Goal: Task Accomplishment & Management: Use online tool/utility

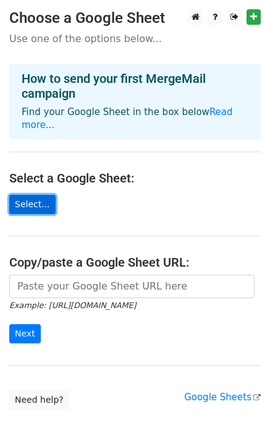
click at [21, 195] on link "Select..." at bounding box center [32, 204] width 46 height 19
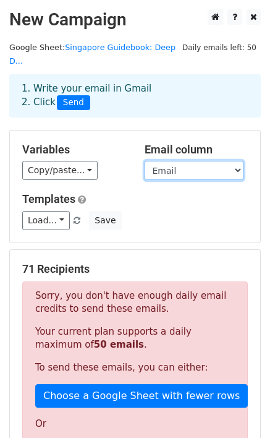
click at [206, 161] on select "Timestamp Name Email Availability Calendar invite sent?" at bounding box center [194, 170] width 99 height 19
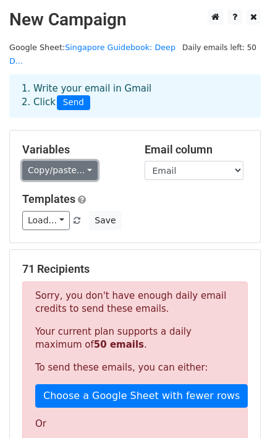
click at [65, 163] on link "Copy/paste..." at bounding box center [59, 170] width 75 height 19
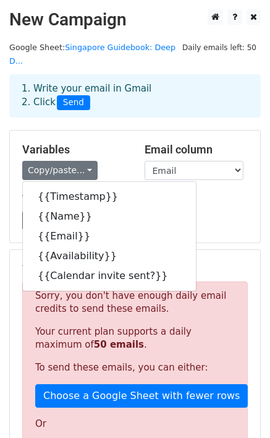
click at [110, 161] on div "Copy/paste... {{Timestamp}} {{Name}} {{Email}} {{Availability}} {{Calendar invi…" at bounding box center [74, 170] width 104 height 19
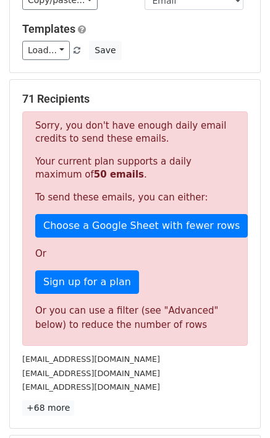
scroll to position [186, 0]
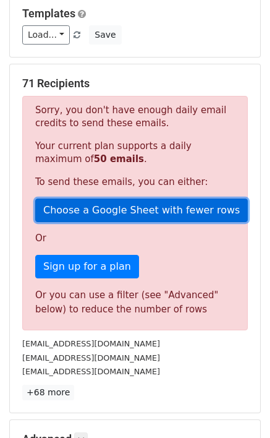
click at [114, 199] on link "Choose a Google Sheet with fewer rows" at bounding box center [141, 211] width 213 height 24
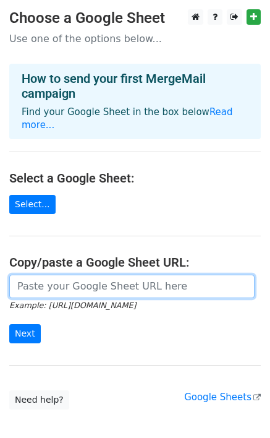
click at [68, 275] on input "url" at bounding box center [132, 287] width 246 height 24
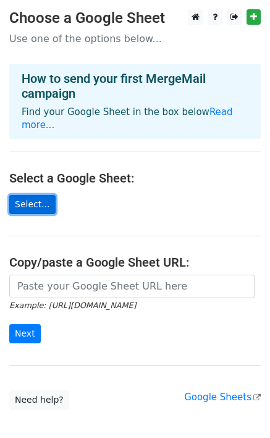
click at [33, 198] on link "Select..." at bounding box center [32, 204] width 46 height 19
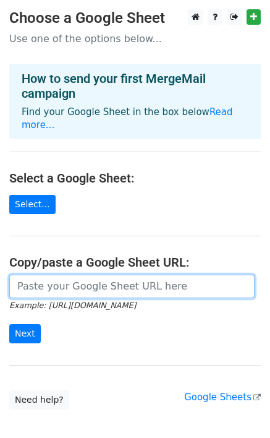
click at [88, 277] on input "url" at bounding box center [132, 287] width 246 height 24
paste input "https://docs.google.com/spreadsheets/d/1gKNHQiGgHLuUDwXaReftNGCE3IDB5mVhzi3BwYb…"
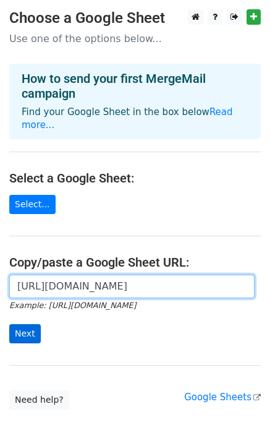
type input "https://docs.google.com/spreadsheets/d/1gKNHQiGgHLuUDwXaReftNGCE3IDB5mVhzi3BwYb…"
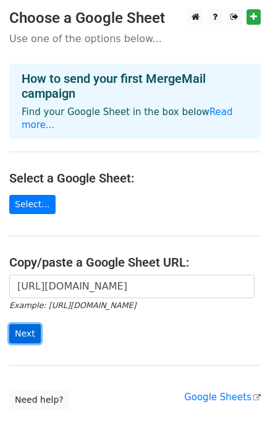
scroll to position [0, 0]
click at [25, 324] on input "Next" at bounding box center [25, 333] width 32 height 19
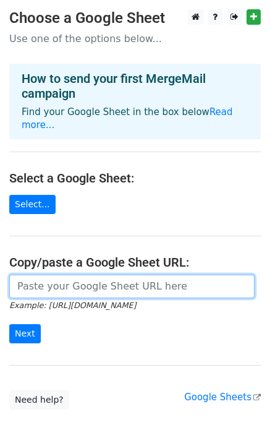
click at [131, 275] on input "url" at bounding box center [132, 287] width 246 height 24
paste input "[URL][DOMAIN_NAME]"
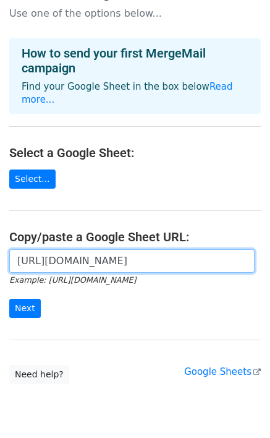
scroll to position [58, 0]
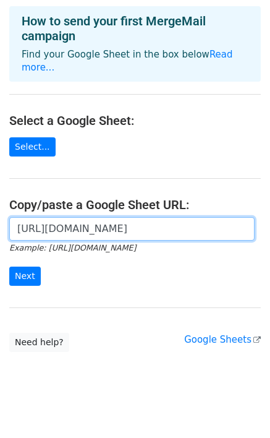
type input "https://docs.google.com/spreadsheets/d/1gKNHQiGgHLuUDwXaReftNGCE3IDB5mVhzi3BwYb…"
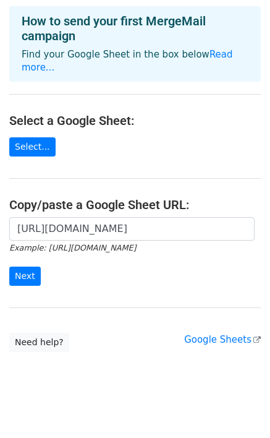
click at [67, 291] on main "Choose a Google Sheet Use one of the options below... How to send your first Me…" at bounding box center [135, 152] width 270 height 400
click at [19, 267] on input "Next" at bounding box center [25, 276] width 32 height 19
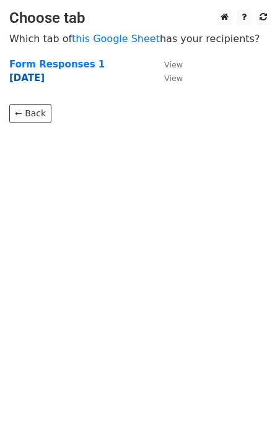
click at [30, 80] on strong "23 Aug" at bounding box center [26, 77] width 35 height 11
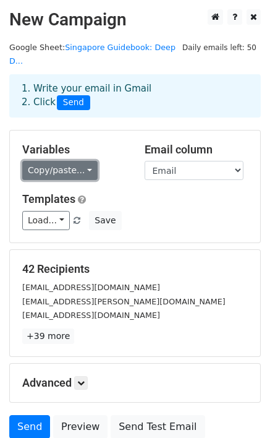
click at [69, 161] on link "Copy/paste..." at bounding box center [59, 170] width 75 height 19
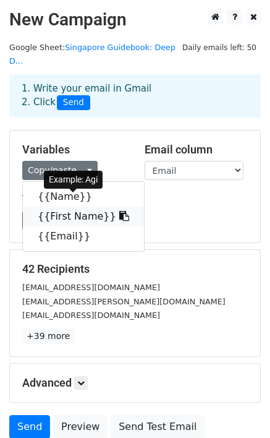
click at [67, 207] on link "{{First Name}}" at bounding box center [83, 217] width 121 height 20
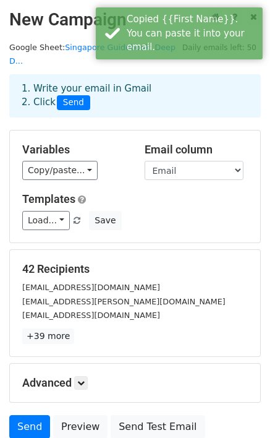
click at [186, 192] on h5 "Templates" at bounding box center [135, 199] width 226 height 14
click at [178, 161] on select "Name First Name Email" at bounding box center [194, 170] width 99 height 19
click at [118, 161] on div "Copy/paste... {{Name}} {{First Name}} {{Email}}" at bounding box center [74, 170] width 104 height 19
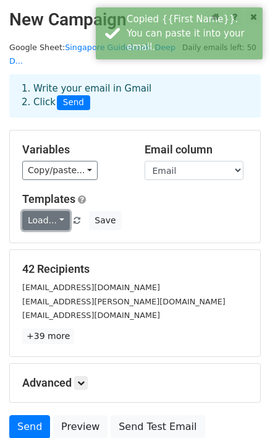
click at [48, 211] on link "Load..." at bounding box center [46, 220] width 48 height 19
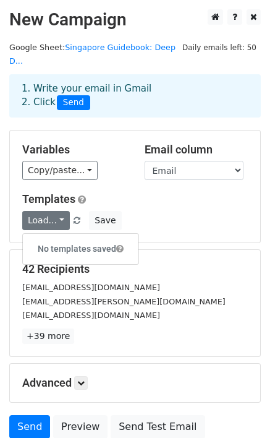
click at [118, 192] on h5 "Templates" at bounding box center [135, 199] width 226 height 14
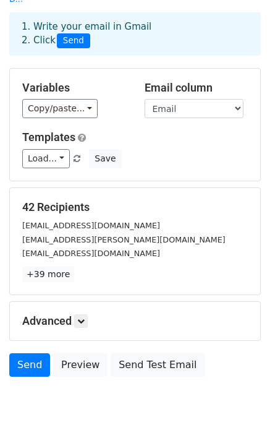
scroll to position [92, 0]
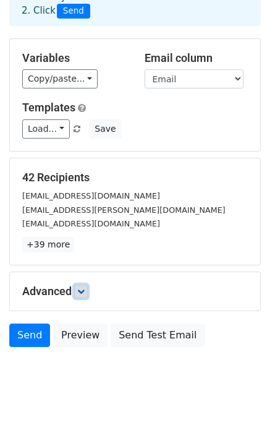
click at [88, 285] on link at bounding box center [81, 292] width 14 height 14
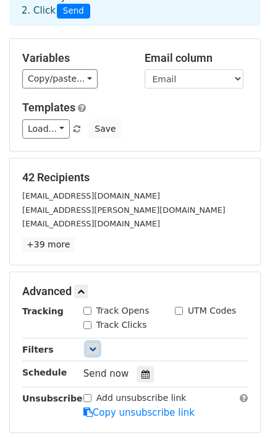
click at [97, 342] on link at bounding box center [93, 349] width 14 height 14
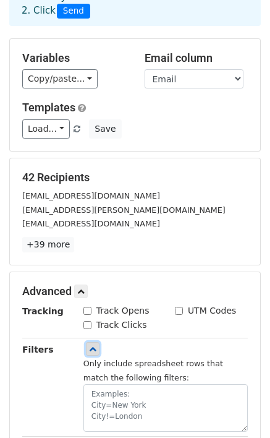
click at [93, 345] on icon at bounding box center [92, 348] width 7 height 7
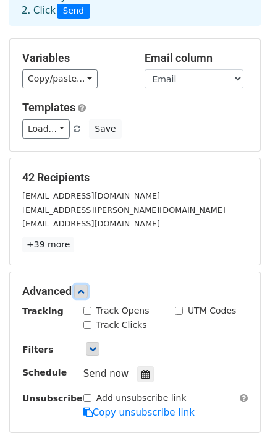
click at [79, 285] on link at bounding box center [81, 292] width 14 height 14
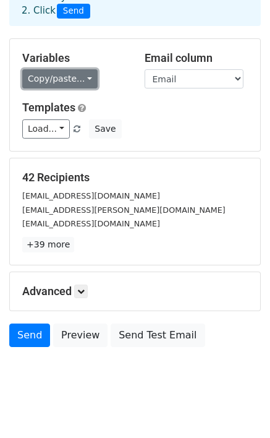
click at [53, 69] on link "Copy/paste..." at bounding box center [59, 78] width 75 height 19
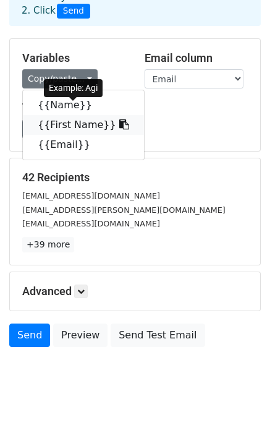
click at [57, 115] on link "{{First Name}}" at bounding box center [83, 125] width 121 height 20
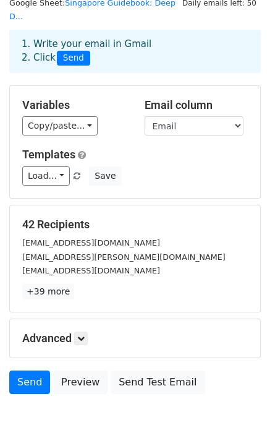
scroll to position [0, 0]
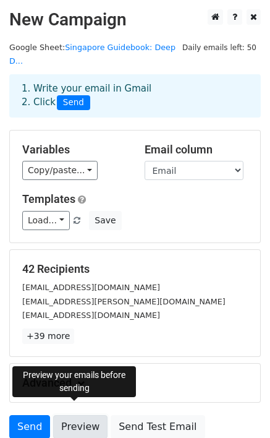
click at [82, 415] on link "Preview" at bounding box center [80, 427] width 54 height 24
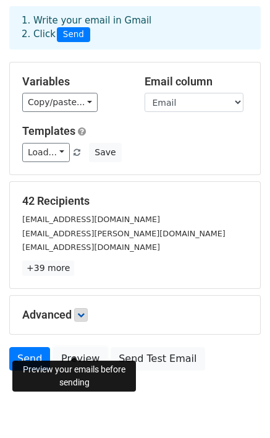
scroll to position [92, 0]
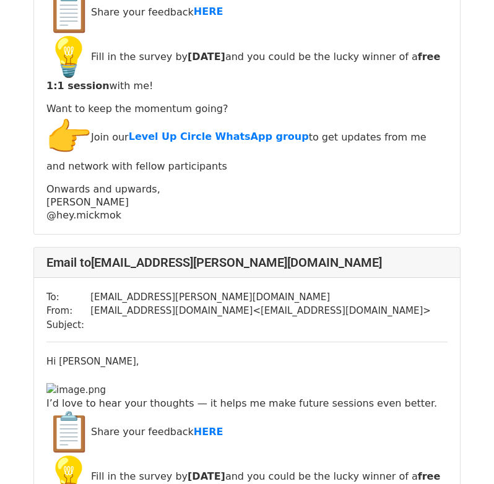
scroll to position [309, 0]
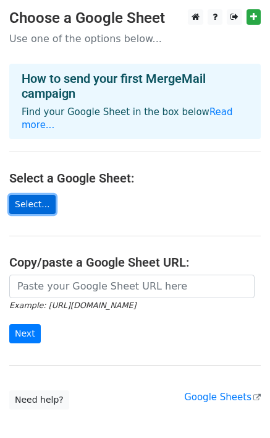
click at [40, 195] on link "Select..." at bounding box center [32, 204] width 46 height 19
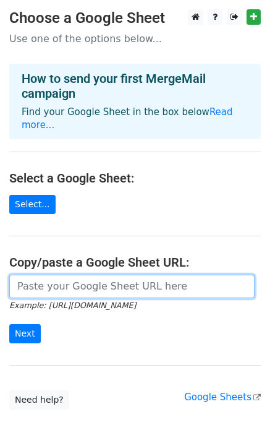
click at [17, 275] on input "url" at bounding box center [132, 287] width 246 height 24
paste input "[URL][DOMAIN_NAME]"
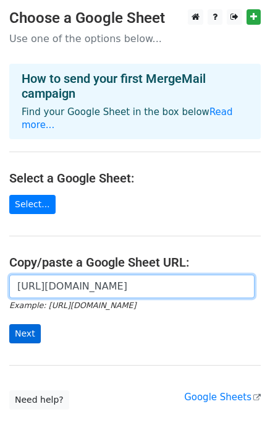
type input "[URL][DOMAIN_NAME]"
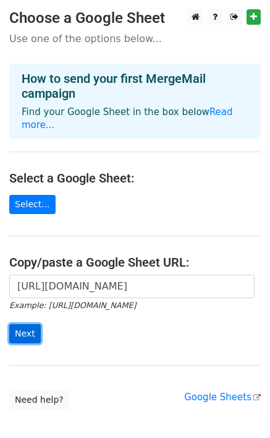
click at [32, 324] on input "Next" at bounding box center [25, 333] width 32 height 19
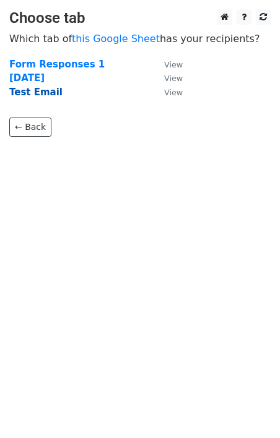
click at [40, 91] on strong "Test Email" at bounding box center [35, 92] width 53 height 11
click at [168, 93] on small "View" at bounding box center [173, 92] width 19 height 9
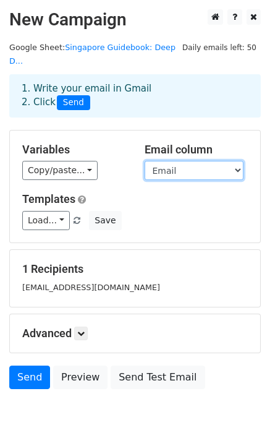
click at [171, 161] on select "Name First Name Email" at bounding box center [194, 170] width 99 height 19
click at [145, 161] on select "Name First Name Email" at bounding box center [194, 170] width 99 height 19
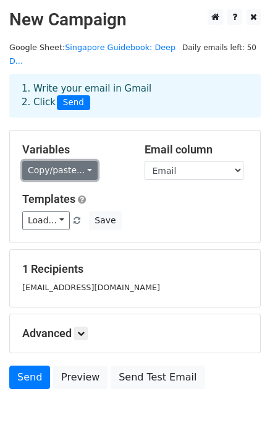
click at [62, 164] on link "Copy/paste..." at bounding box center [59, 170] width 75 height 19
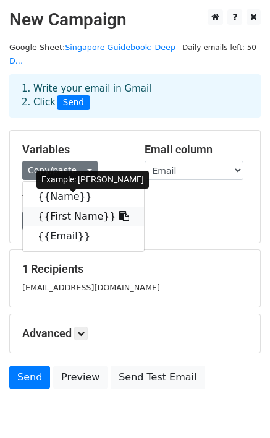
click at [61, 207] on link "{{First Name}}" at bounding box center [83, 217] width 121 height 20
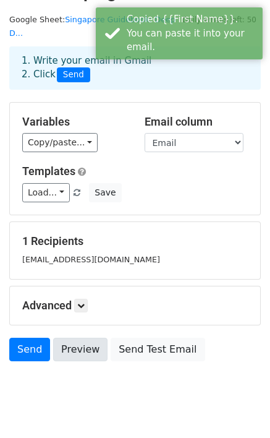
scroll to position [42, 0]
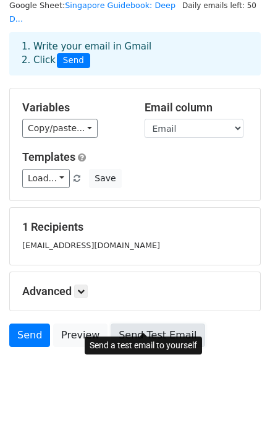
click at [125, 324] on link "Send Test Email" at bounding box center [158, 336] width 94 height 24
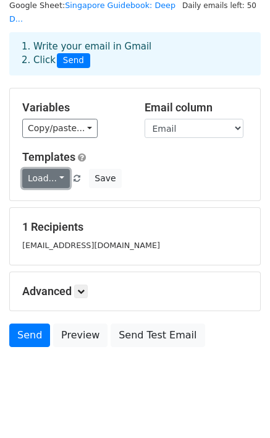
click at [52, 169] on link "Load..." at bounding box center [46, 178] width 48 height 19
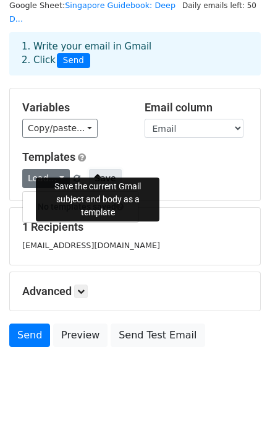
click at [96, 169] on button "Save" at bounding box center [105, 178] width 32 height 19
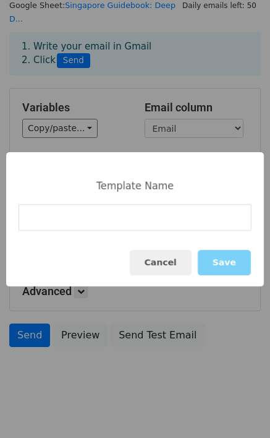
click at [97, 217] on input at bounding box center [135, 217] width 233 height 27
type input "Deep Dive session"
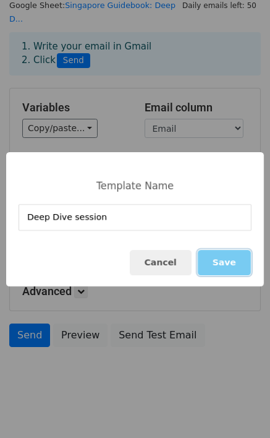
click at [236, 259] on button "Save" at bounding box center [224, 262] width 53 height 25
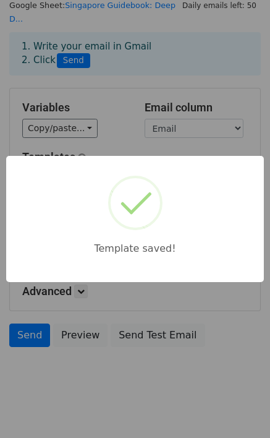
click at [166, 134] on div "Template saved!" at bounding box center [135, 219] width 270 height 438
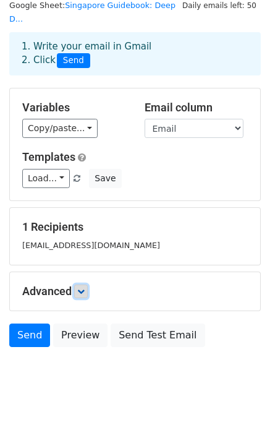
click at [83, 288] on icon at bounding box center [80, 291] width 7 height 7
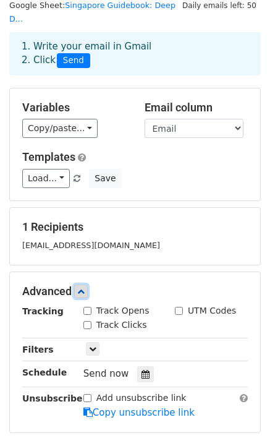
scroll to position [104, 0]
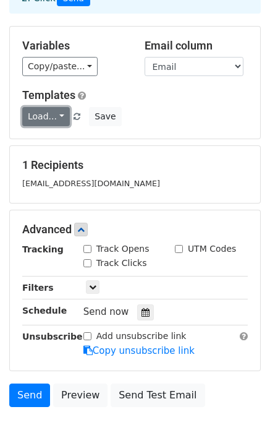
click at [30, 107] on link "Load..." at bounding box center [46, 116] width 48 height 19
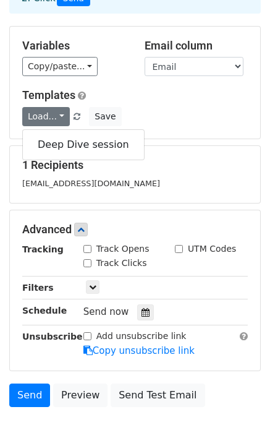
click at [134, 107] on div "Load... Deep Dive session Save" at bounding box center [135, 116] width 244 height 19
